Goal: Information Seeking & Learning: Learn about a topic

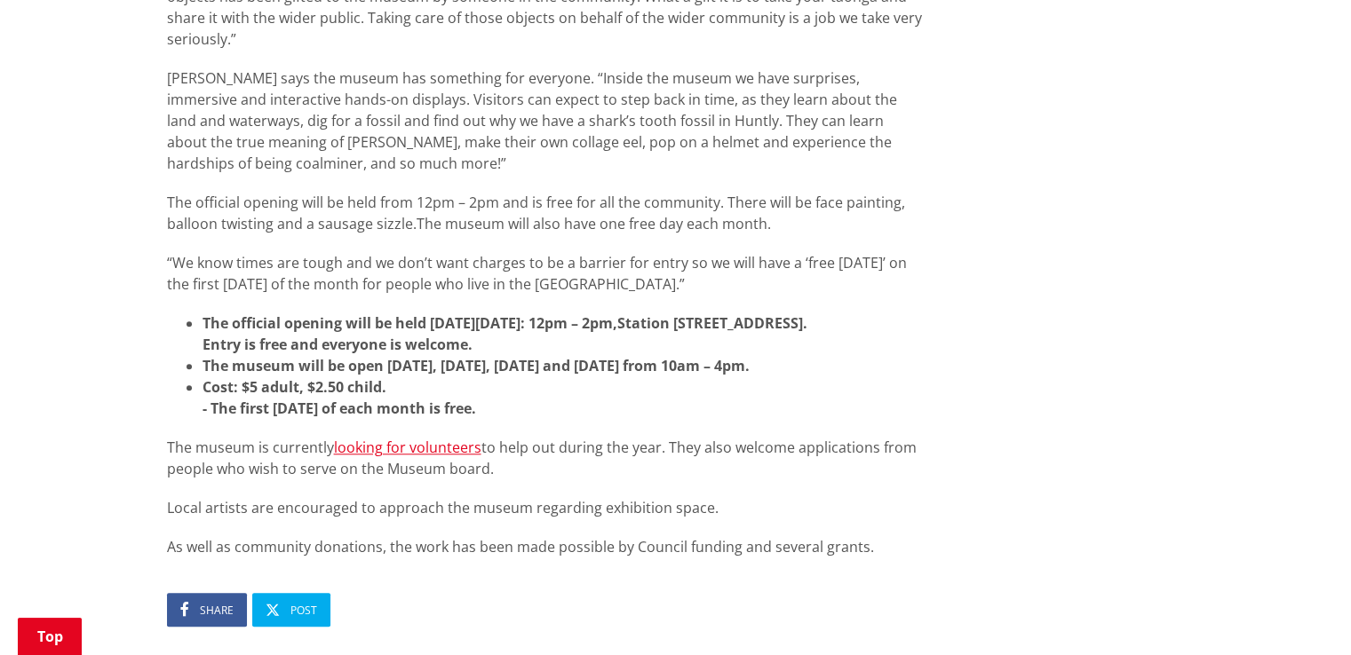
scroll to position [1510, 0]
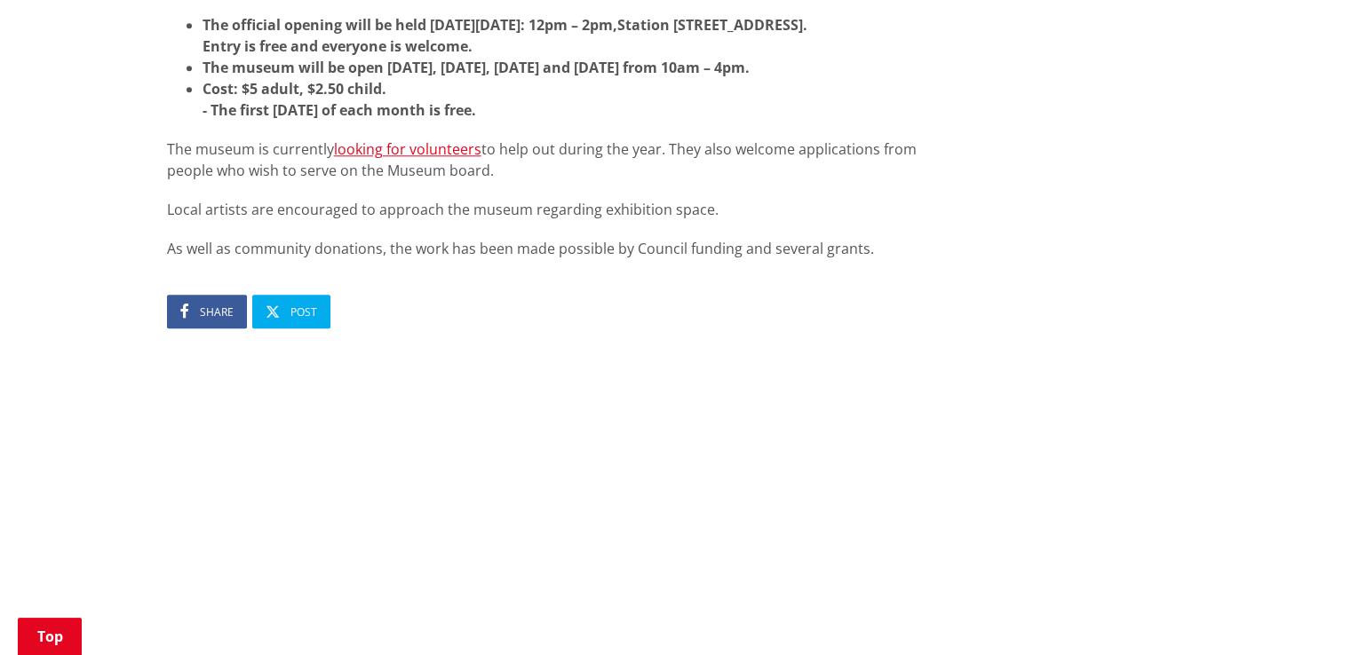
scroll to position [1865, 0]
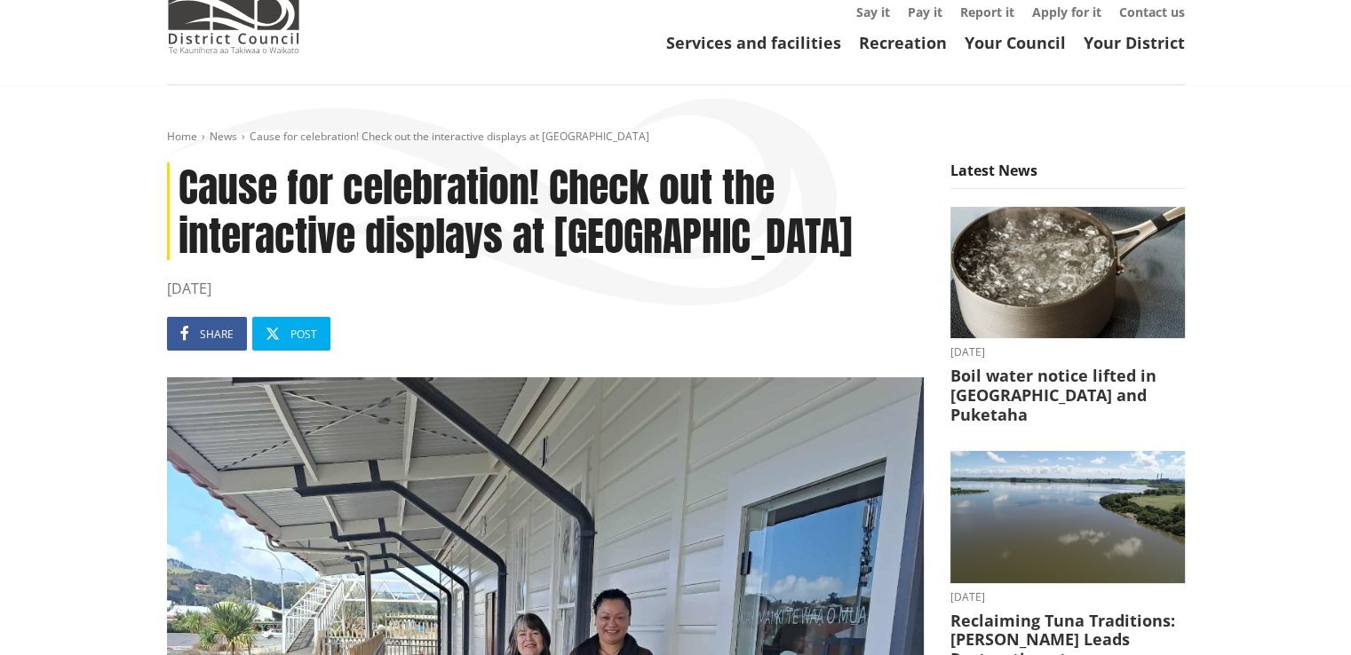
scroll to position [89, 0]
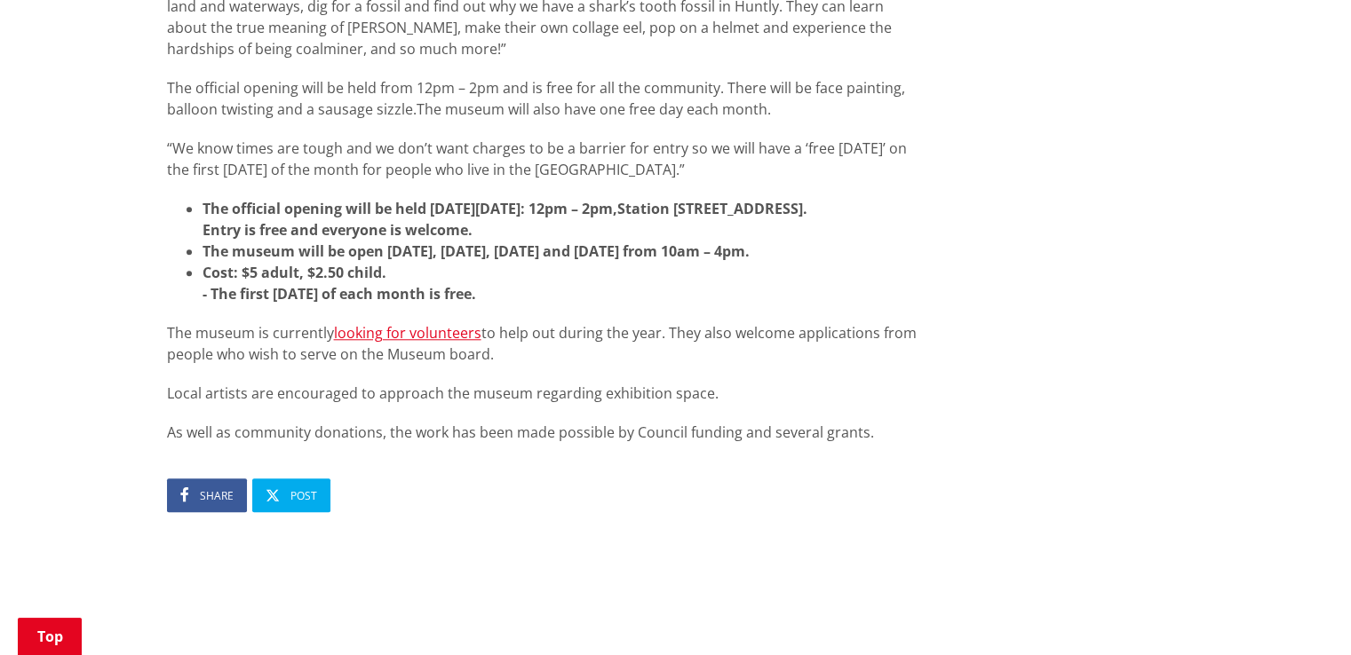
scroll to position [1687, 0]
